Goal: Book appointment/travel/reservation

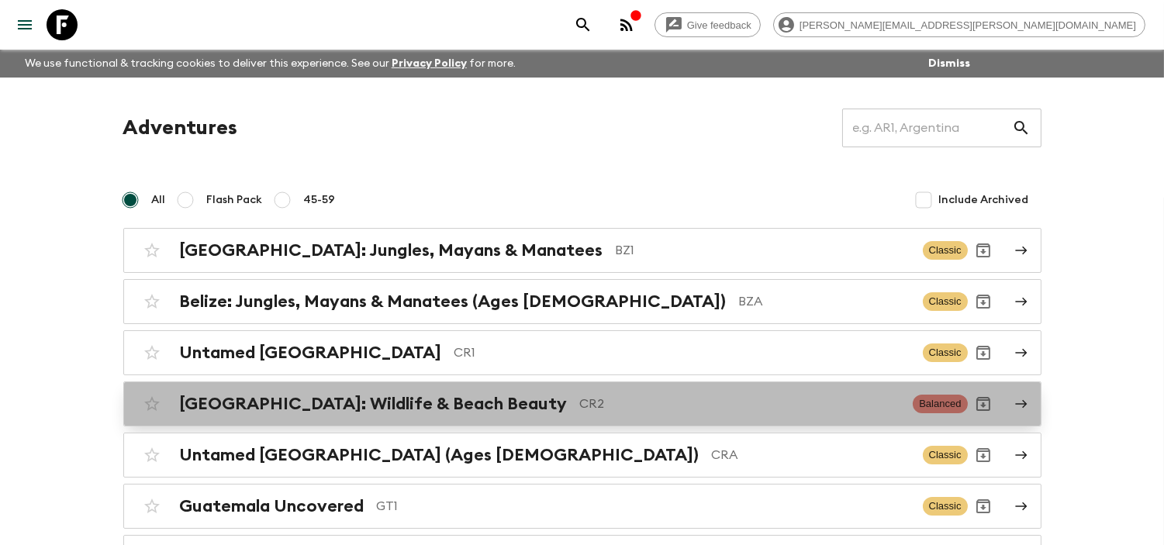
click at [482, 413] on div "[GEOGRAPHIC_DATA]: Wildlife & Beach Beauty CR2" at bounding box center [540, 404] width 721 height 20
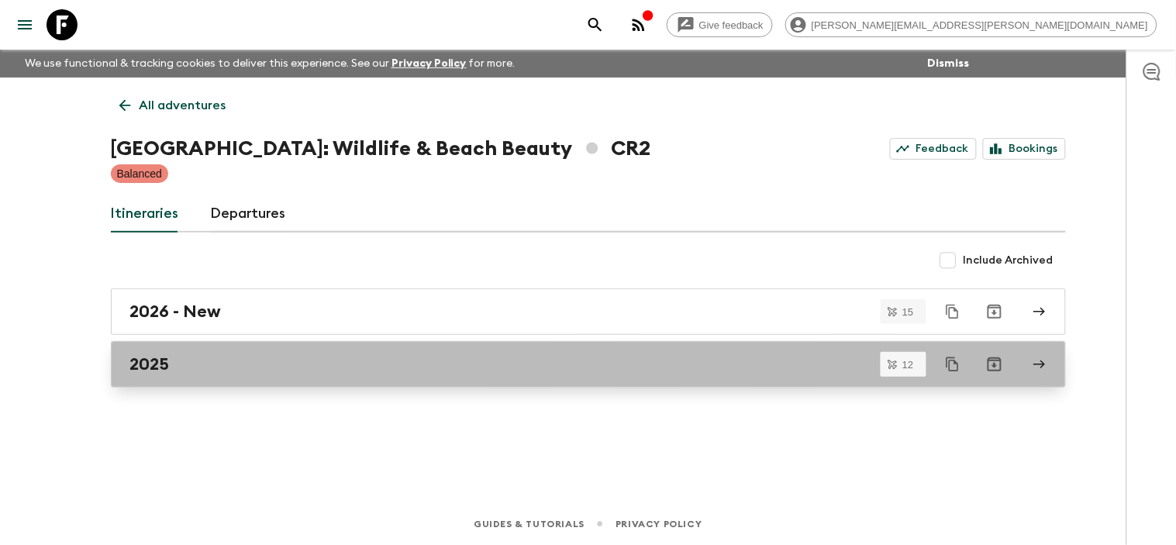
click at [208, 345] on link "2025" at bounding box center [588, 364] width 955 height 47
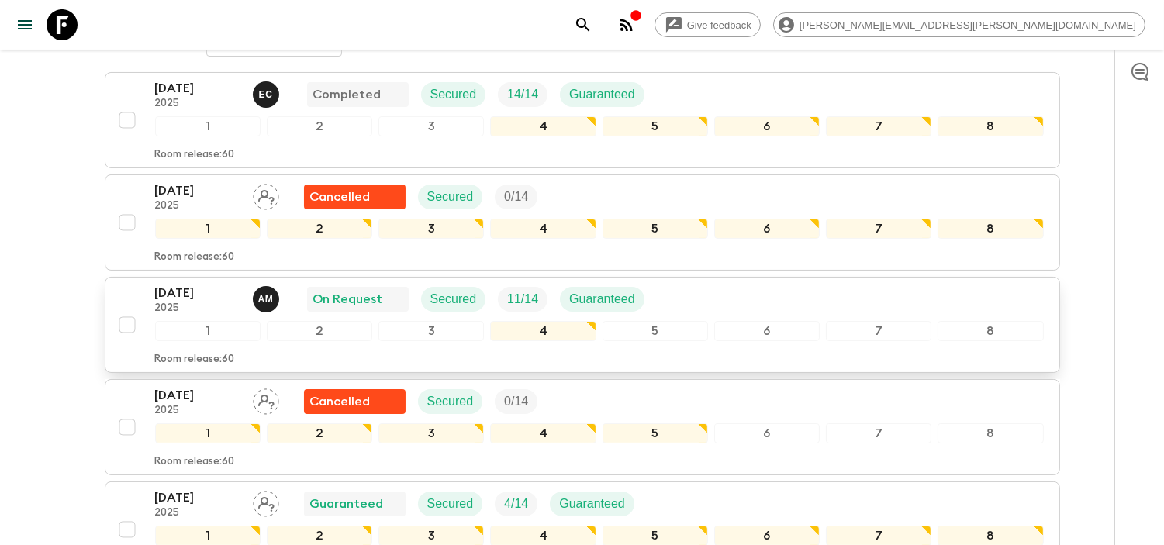
scroll to position [344, 0]
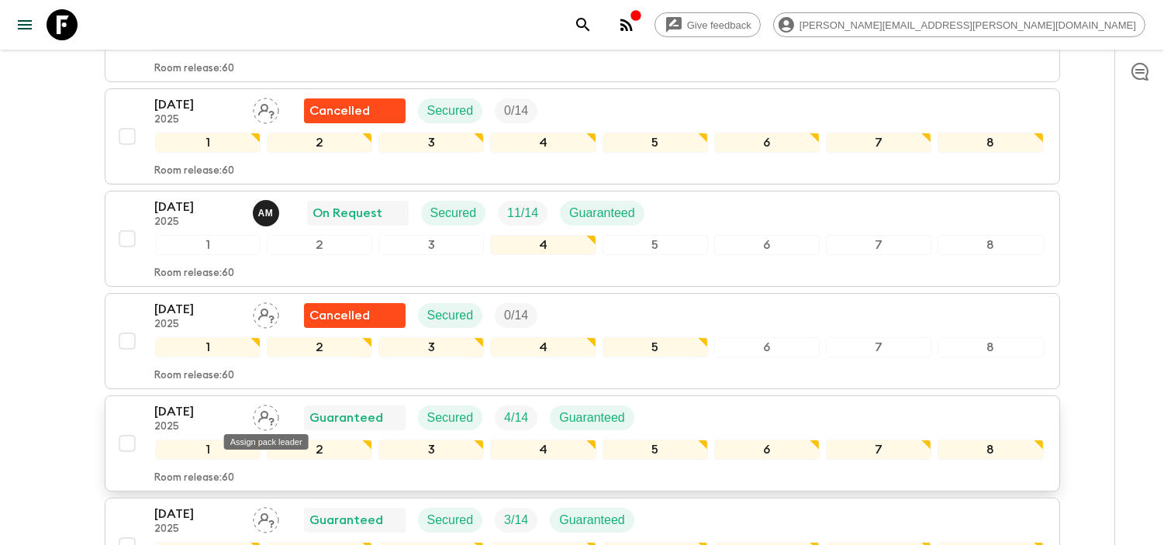
click at [267, 416] on icon "Assign pack leader" at bounding box center [266, 418] width 16 height 15
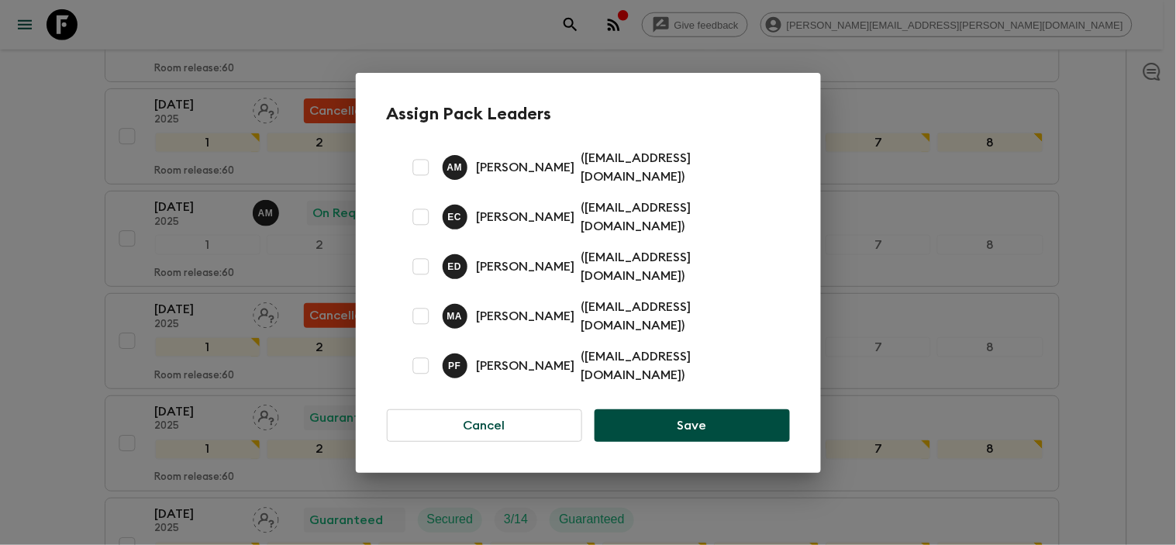
click at [529, 268] on p "[PERSON_NAME]" at bounding box center [526, 266] width 98 height 19
click at [427, 268] on input "checkbox" at bounding box center [421, 266] width 31 height 31
checkbox input "true"
click at [685, 416] on button "Save" at bounding box center [692, 425] width 195 height 33
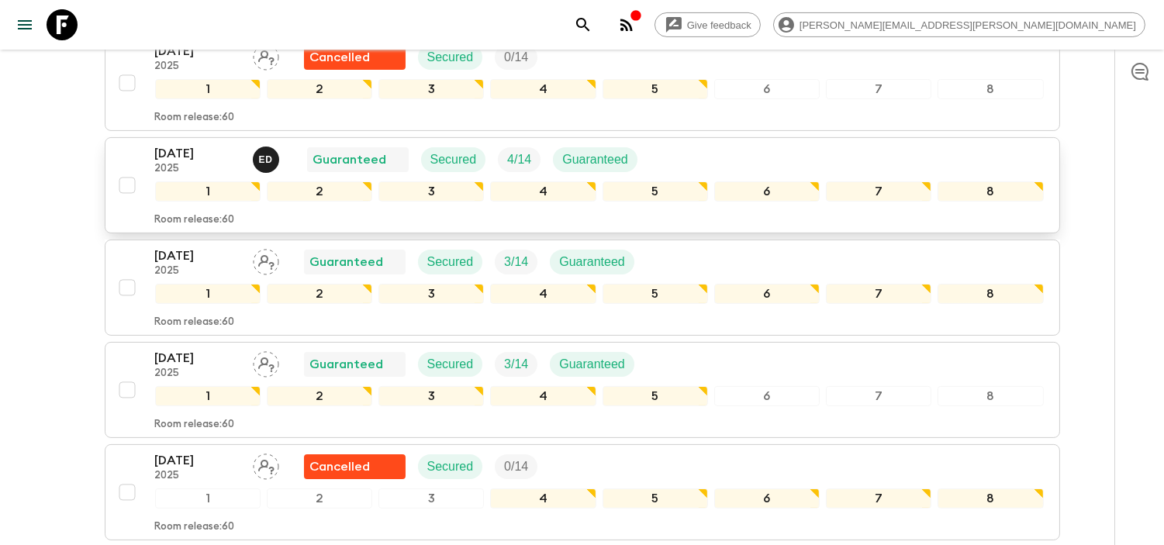
scroll to position [689, 0]
